Goal: Obtain resource: Obtain resource

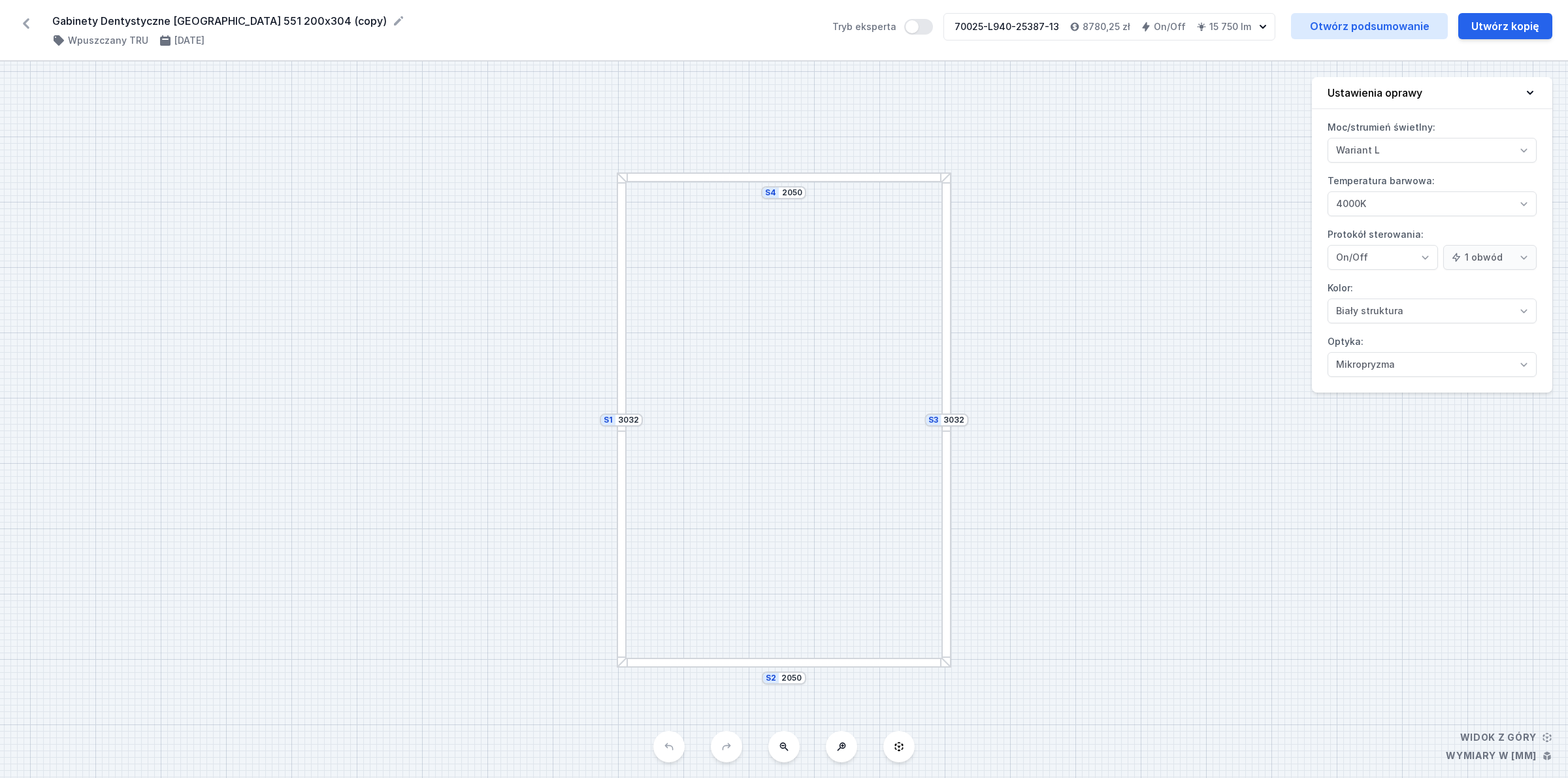
click at [23, 11] on div "Gabinety Dentystyczne Warszawa 551 200x304 (copy) ( 11040 /v 1 ) Wpuszczany TRU…" at bounding box center [784, 30] width 1568 height 61
click at [33, 22] on icon at bounding box center [26, 23] width 21 height 21
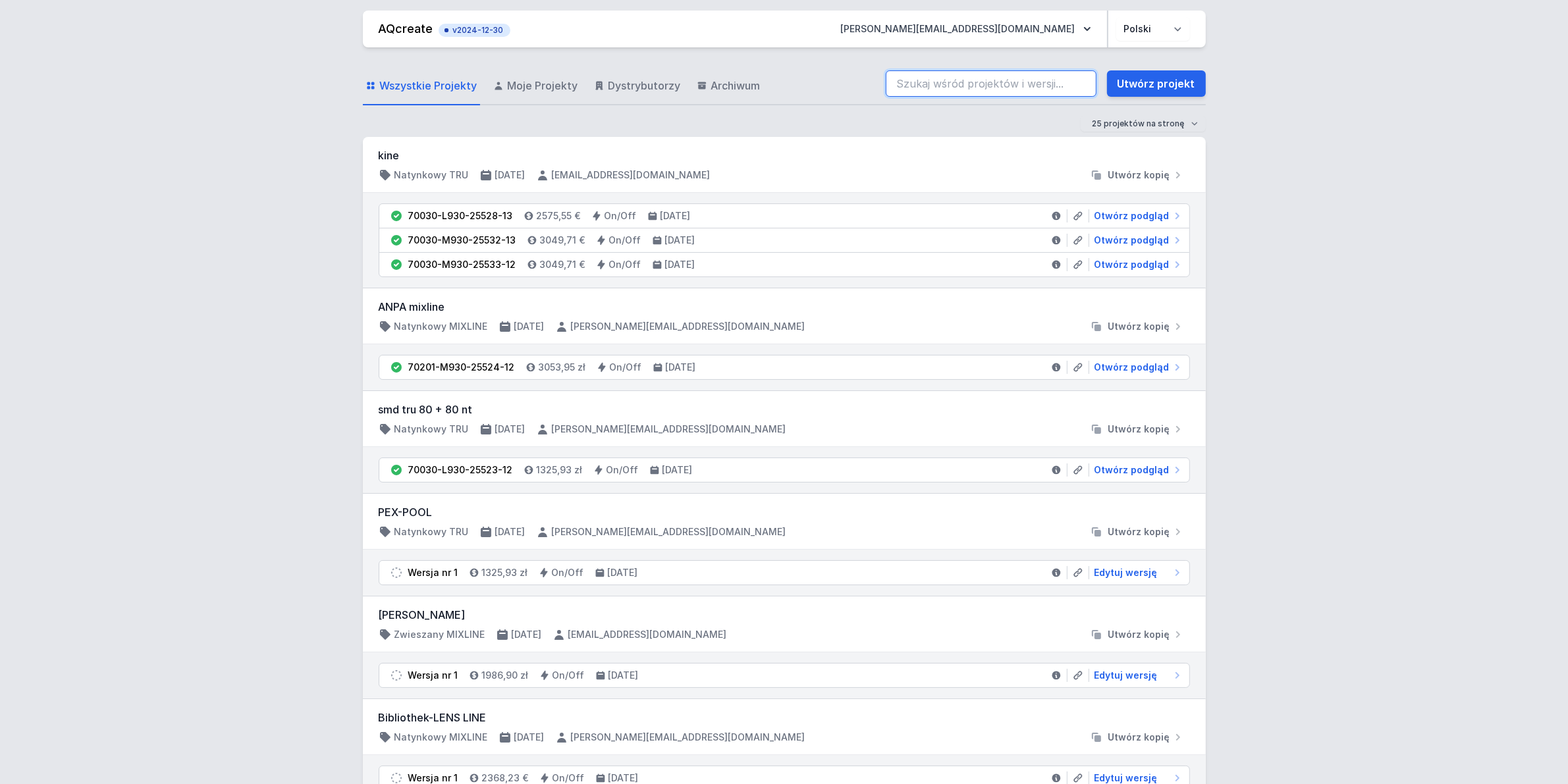
click at [923, 83] on input "search" at bounding box center [991, 83] width 211 height 26
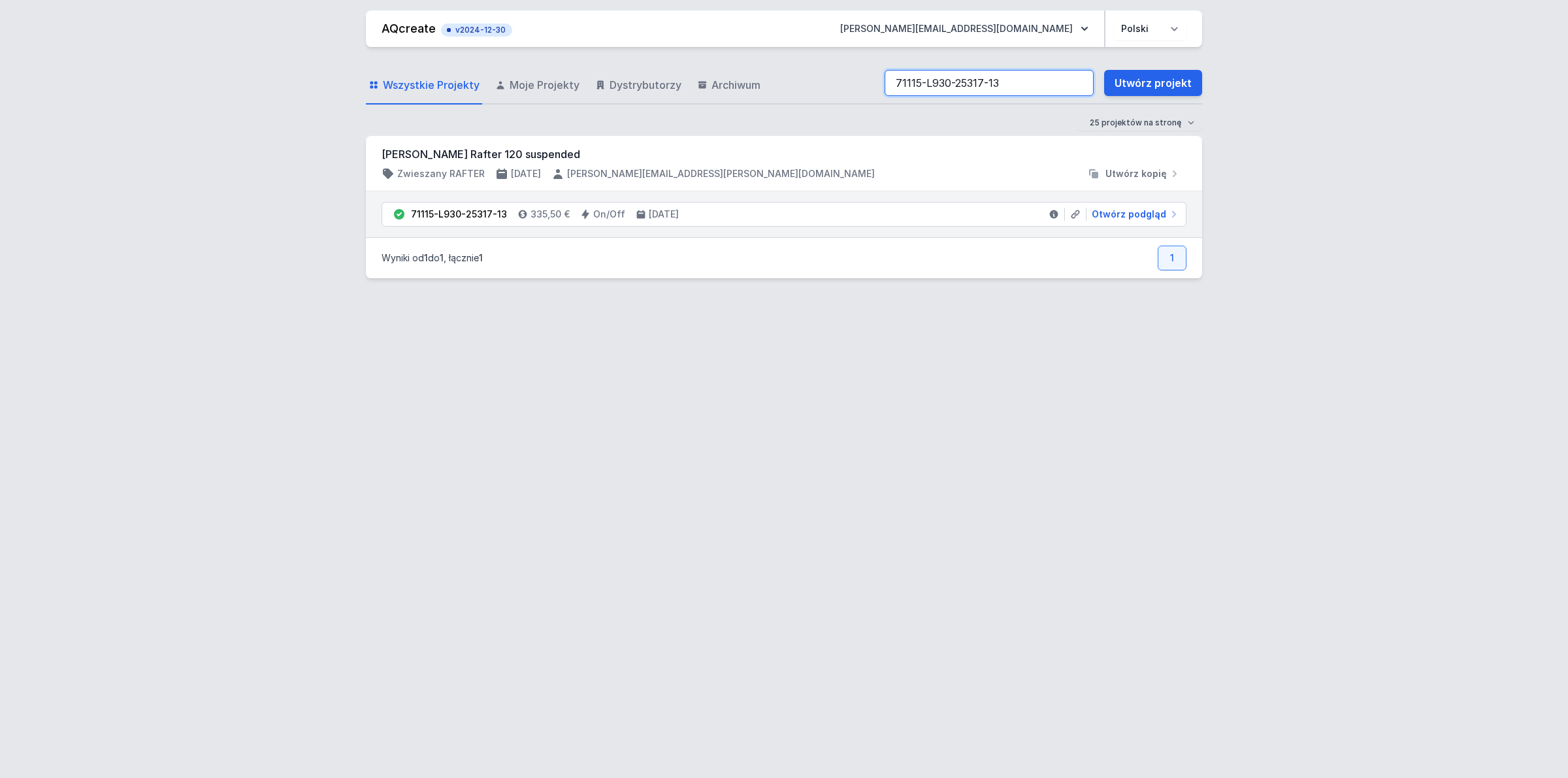
drag, startPoint x: 1001, startPoint y: 85, endPoint x: 508, endPoint y: 141, distance: 496.2
click at [508, 141] on div "Wszystkie Projekty Moje Projekty Dystrybutorzy Archiwum 71115-L930-25317-13 Utw…" at bounding box center [784, 407] width 836 height 720
paste input "3-M930-25494-12"
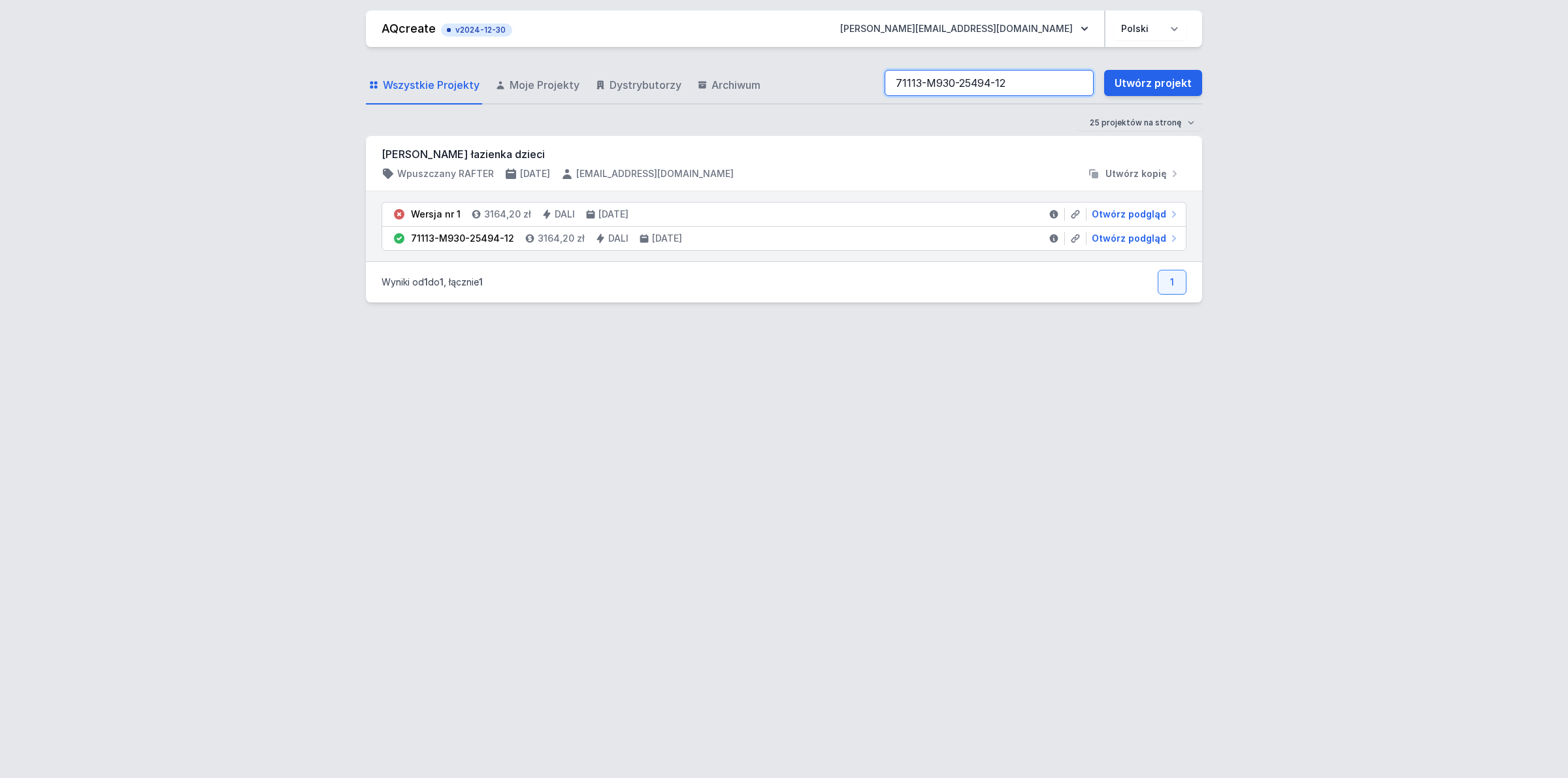
drag, startPoint x: 919, startPoint y: 96, endPoint x: 224, endPoint y: 132, distance: 695.9
click at [226, 132] on div "AQcreate v2024-12-30 michal.ciechmiszczuk@aqform.com Polski English Wszystkie P…" at bounding box center [784, 389] width 1568 height 778
paste input "3"
drag, startPoint x: 1011, startPoint y: 89, endPoint x: 284, endPoint y: 124, distance: 727.8
click at [284, 122] on div "AQcreate v2024-12-30 michal.ciechmiszczuk@aqform.com Polski English Wszystkie P…" at bounding box center [784, 389] width 1568 height 778
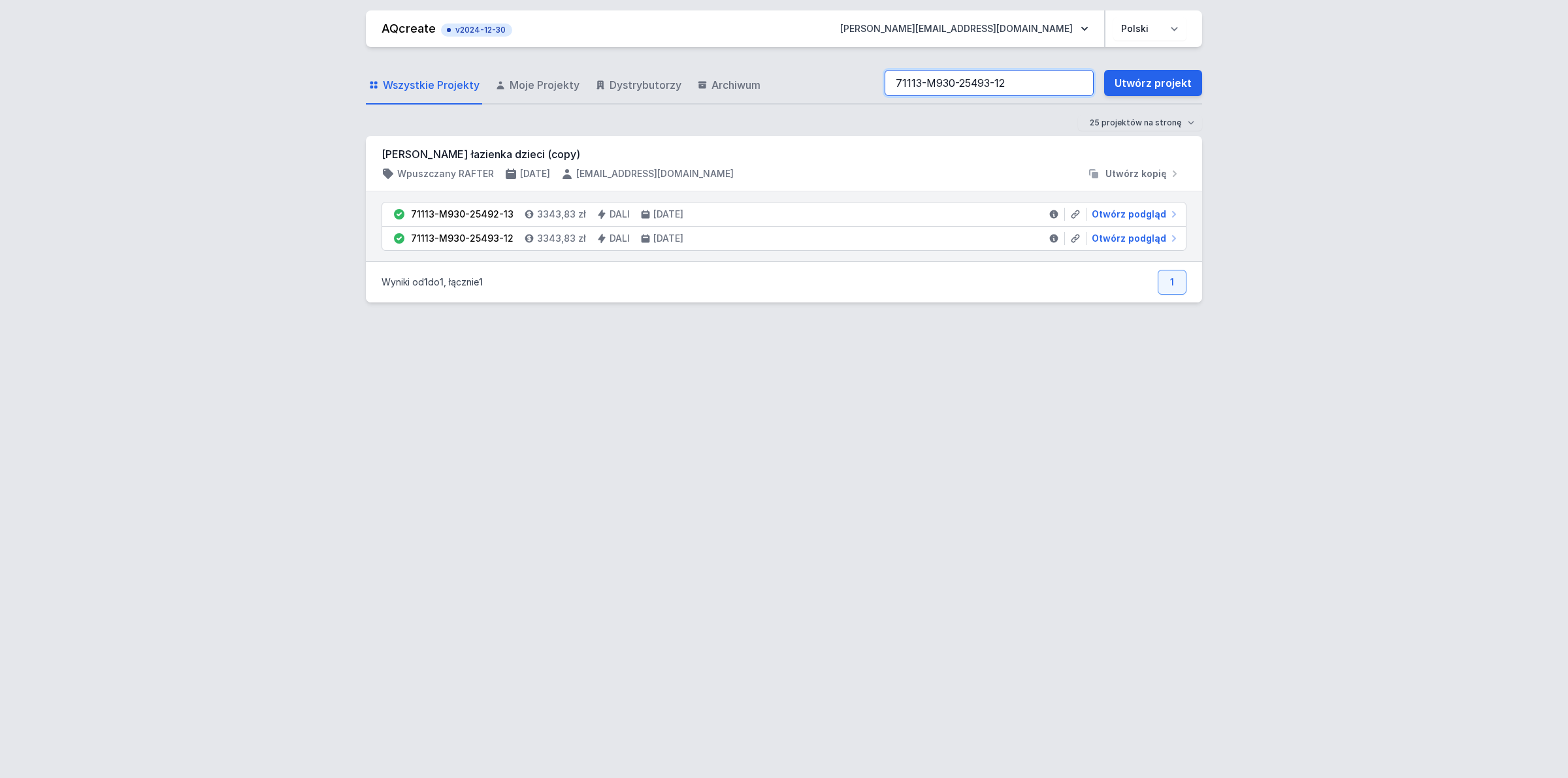
paste input "5"
type input "71113-M930-25495-12"
click at [1130, 239] on span "Otwórz podgląd" at bounding box center [1129, 238] width 75 height 13
select select "M"
select select "3000"
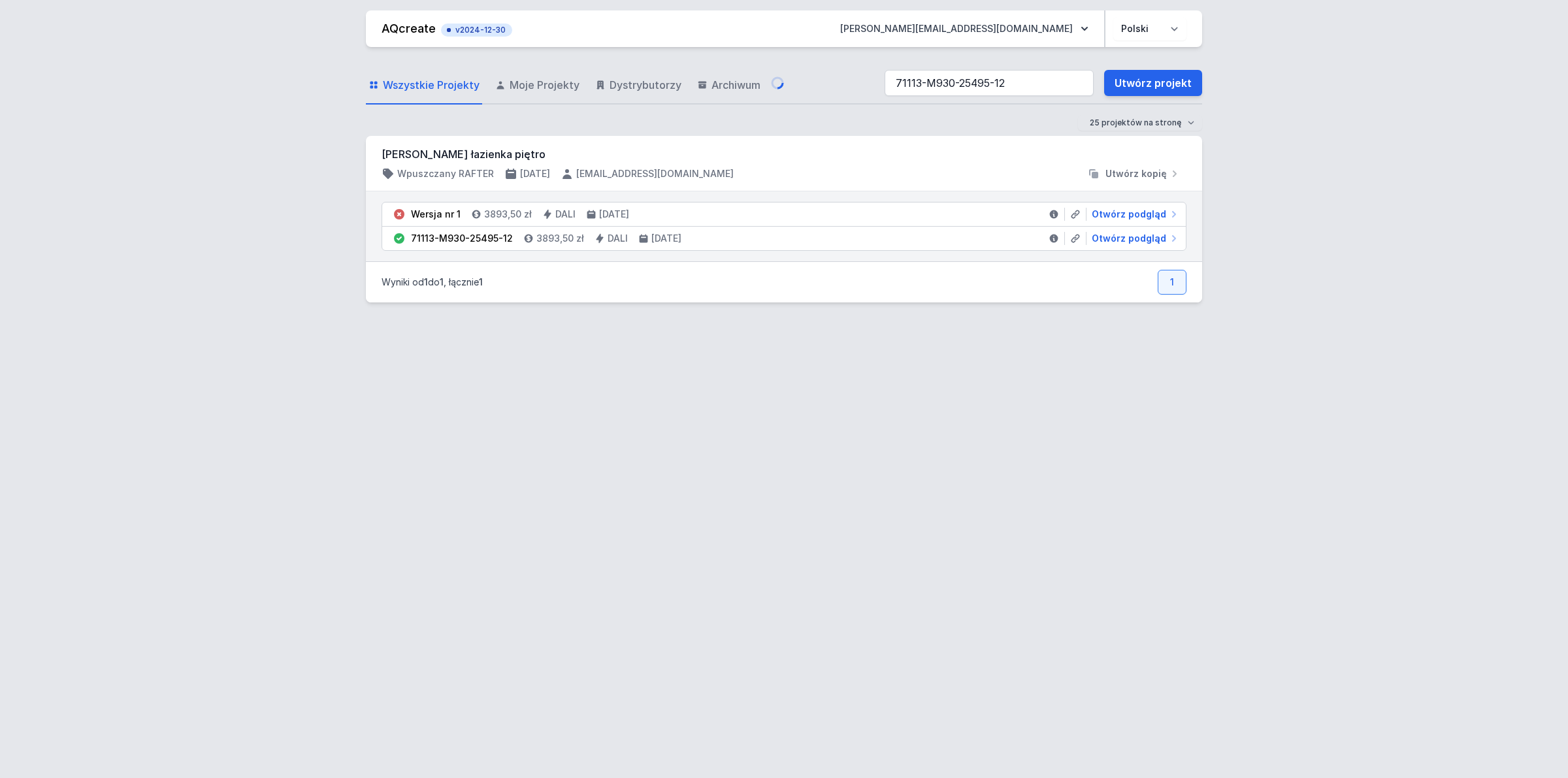
select select "4"
select select "2"
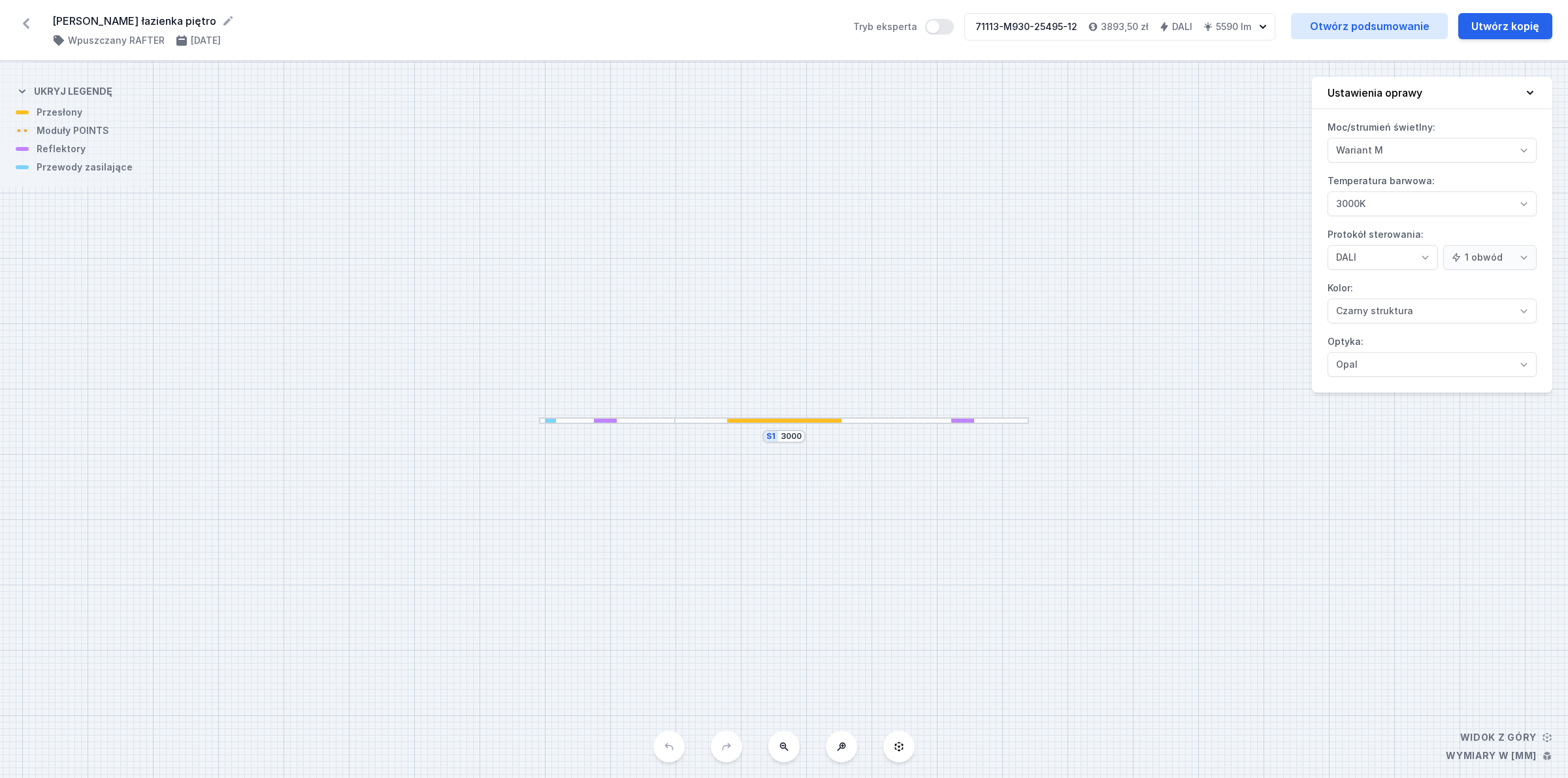
click at [1379, 11] on div "Gankiewicz łazienka piętro ( 11079 /v 2 ) Wpuszczany RAFTER 15.07.2025 Tryb eks…" at bounding box center [784, 30] width 1568 height 61
select select "3000"
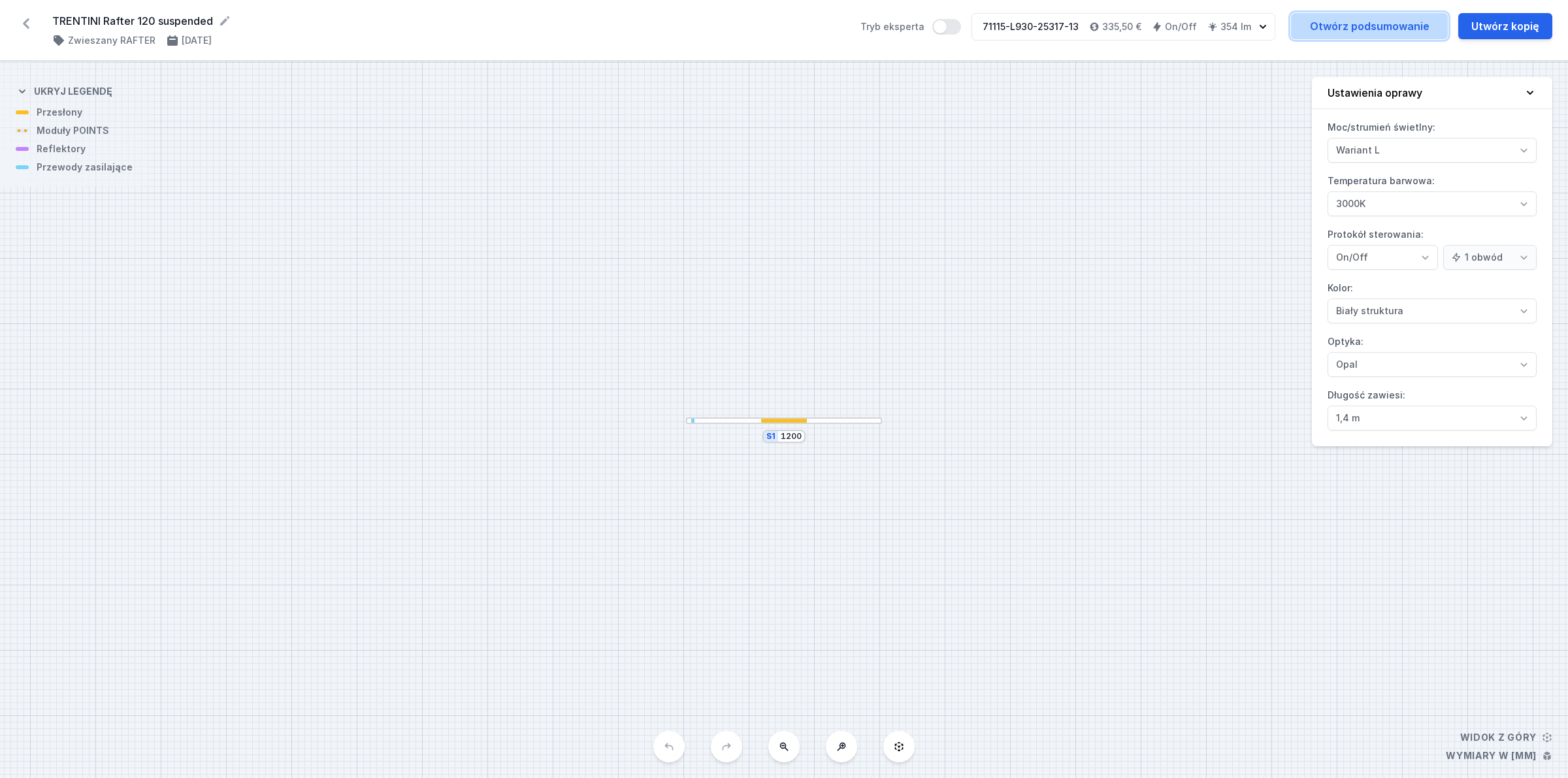
click at [1359, 17] on link "Otwórz podsumowanie" at bounding box center [1369, 26] width 157 height 26
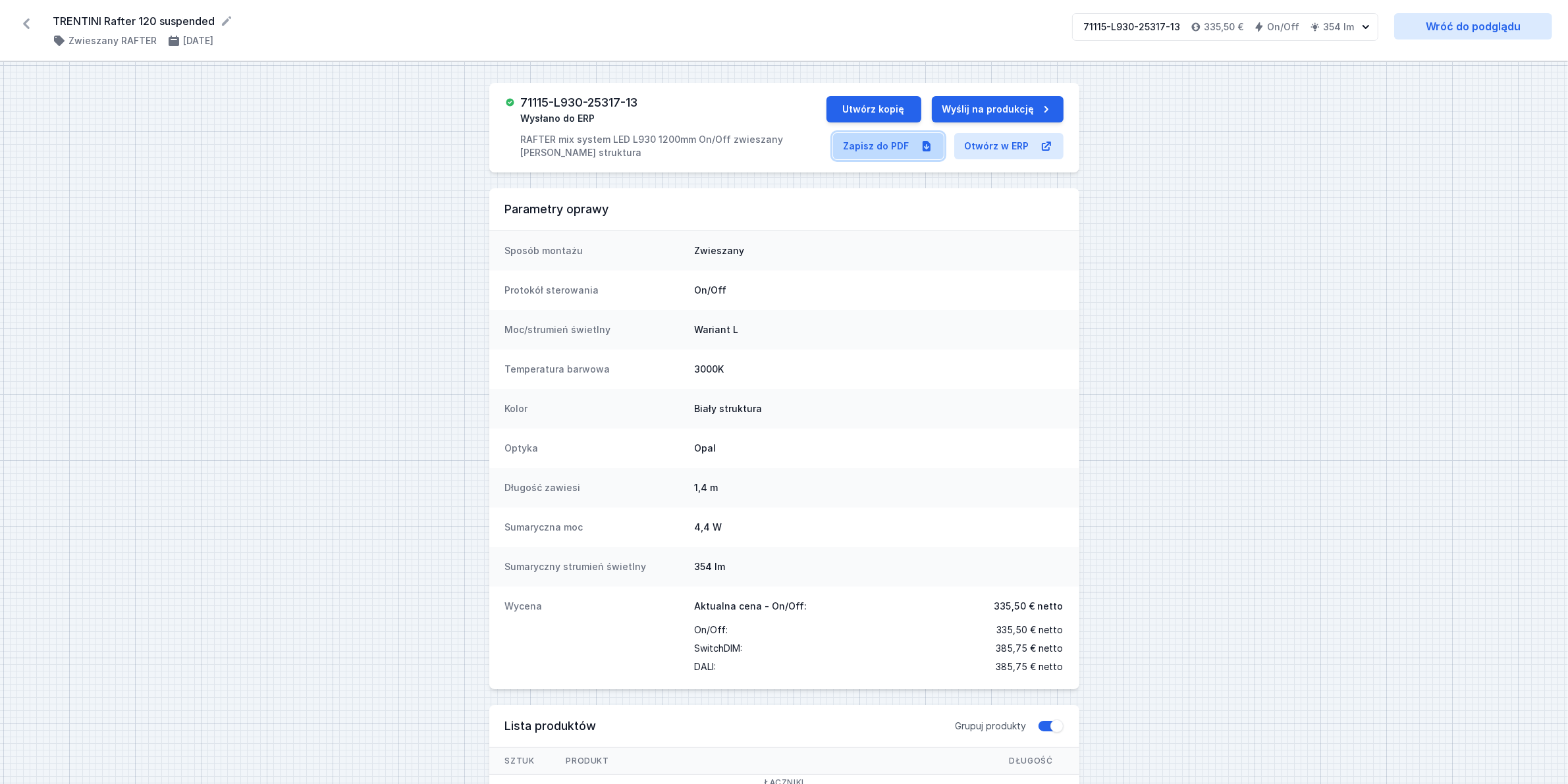
click at [860, 145] on link "Zapisz do PDF" at bounding box center [888, 146] width 111 height 26
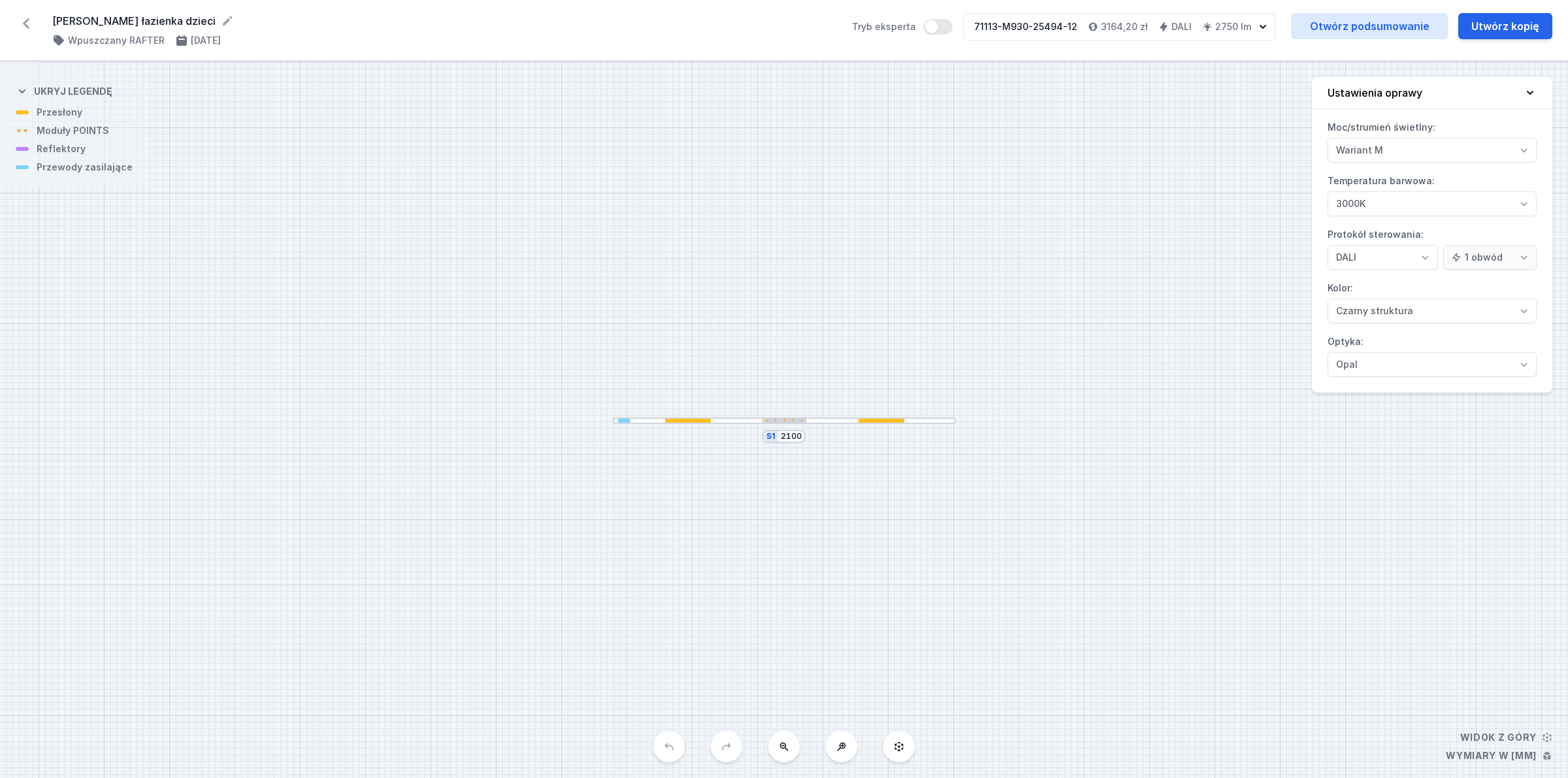
select select "M"
select select "3000"
select select "4"
select select "2"
click at [1398, 24] on link "Otwórz podsumowanie" at bounding box center [1369, 26] width 157 height 26
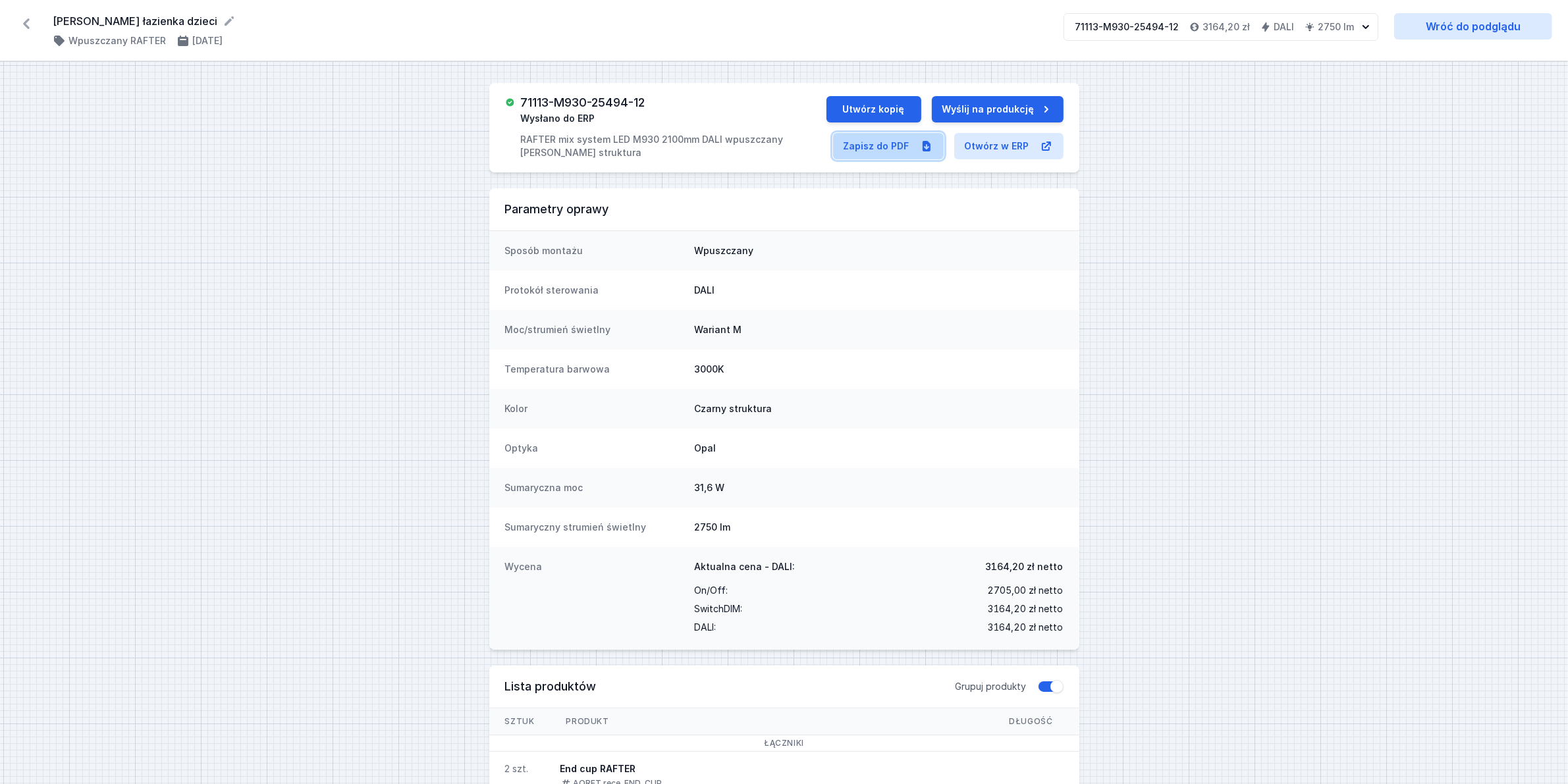
click at [914, 145] on link "Zapisz do PDF" at bounding box center [888, 146] width 111 height 26
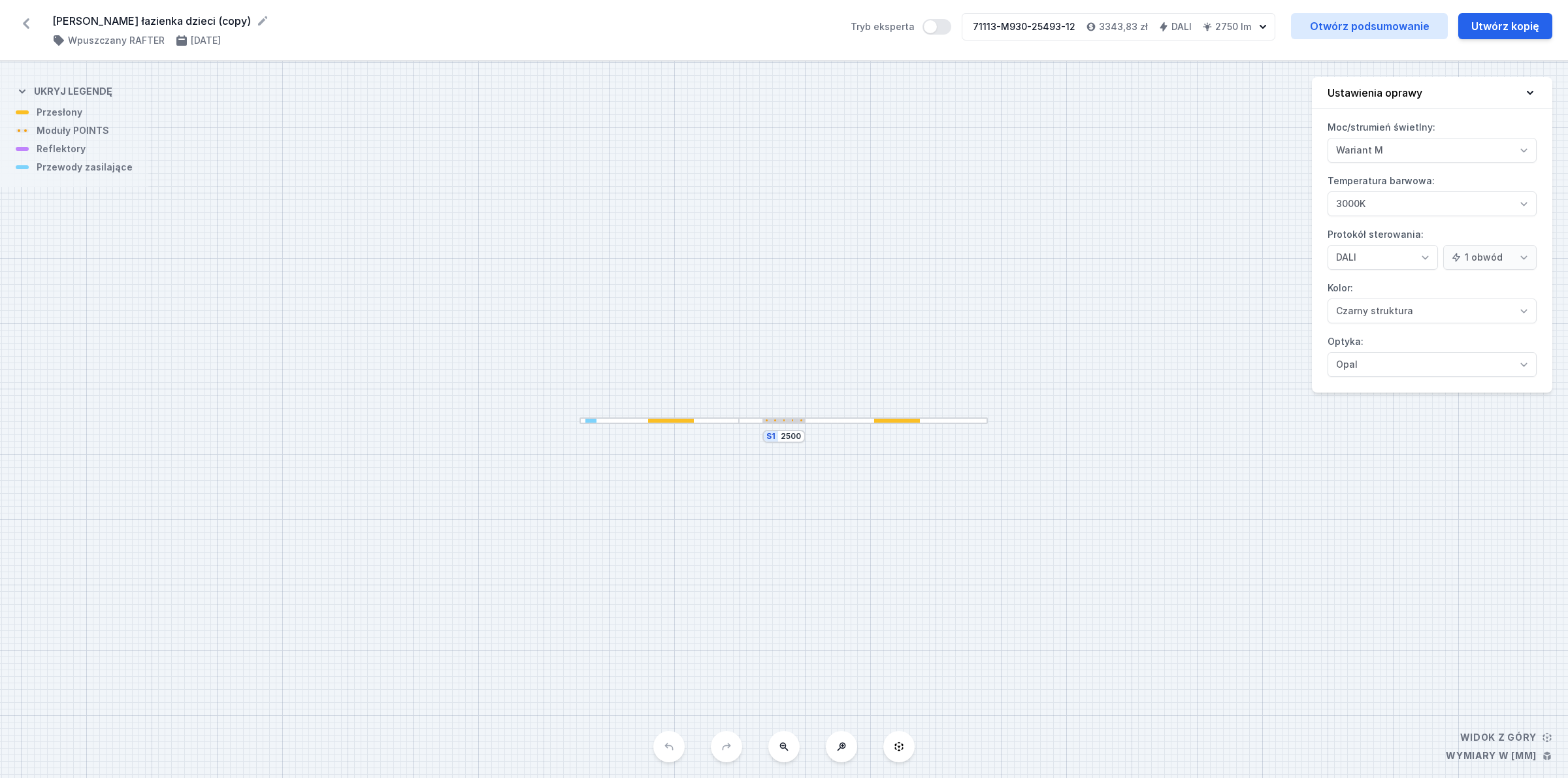
select select "M"
select select "3000"
select select "4"
select select "2"
